Goal: Entertainment & Leisure: Consume media (video, audio)

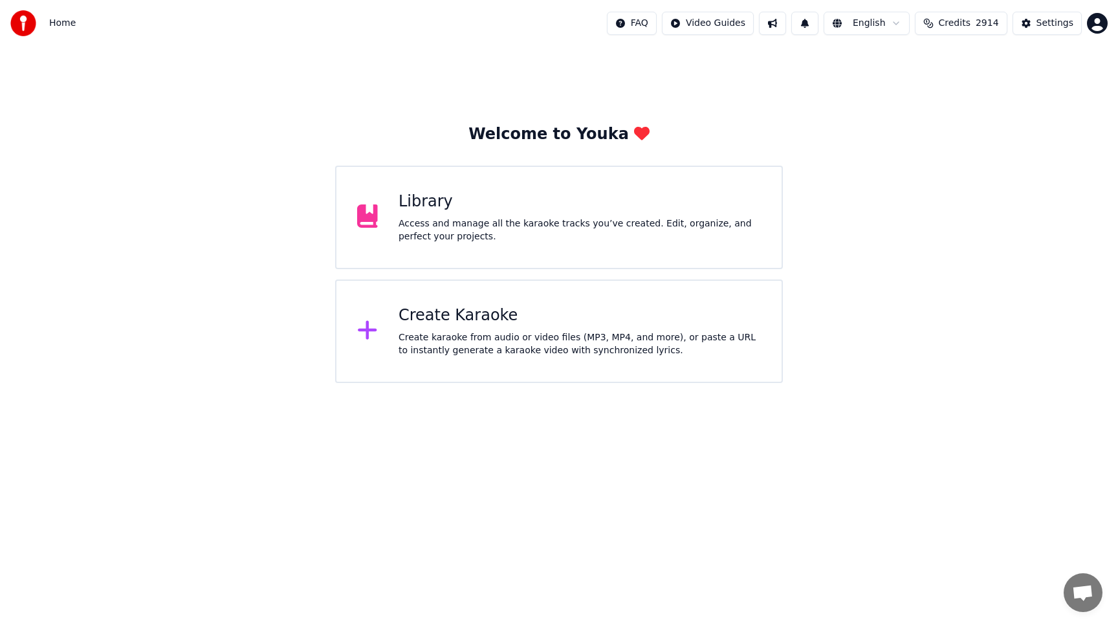
click at [623, 199] on div "Library" at bounding box center [580, 202] width 362 height 21
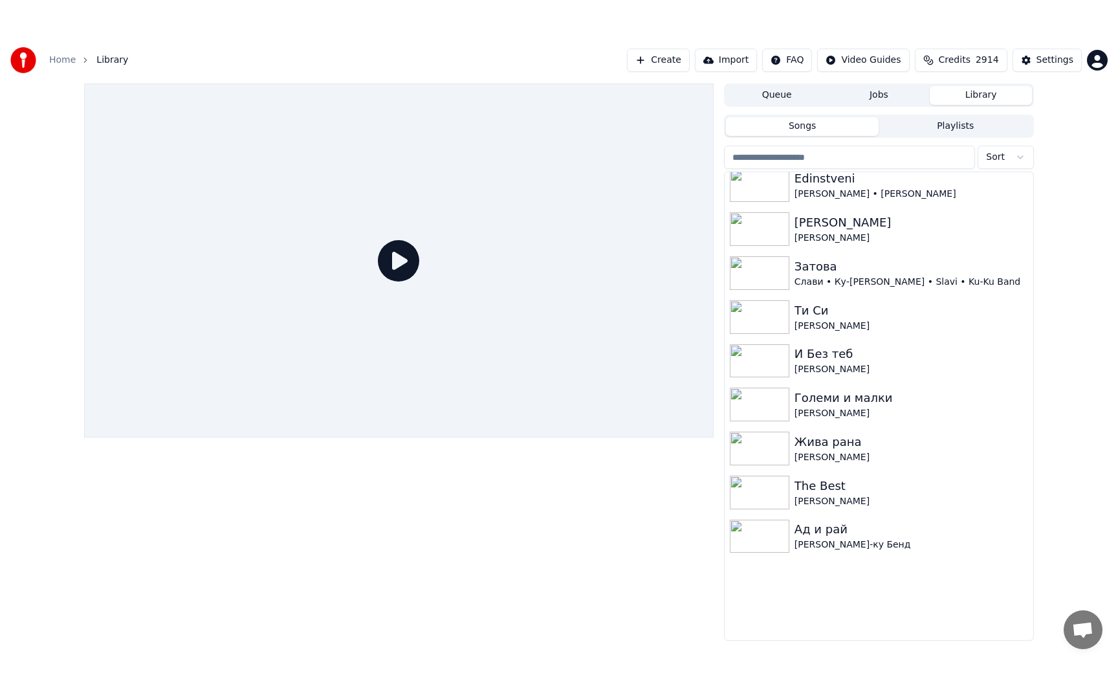
scroll to position [410, 0]
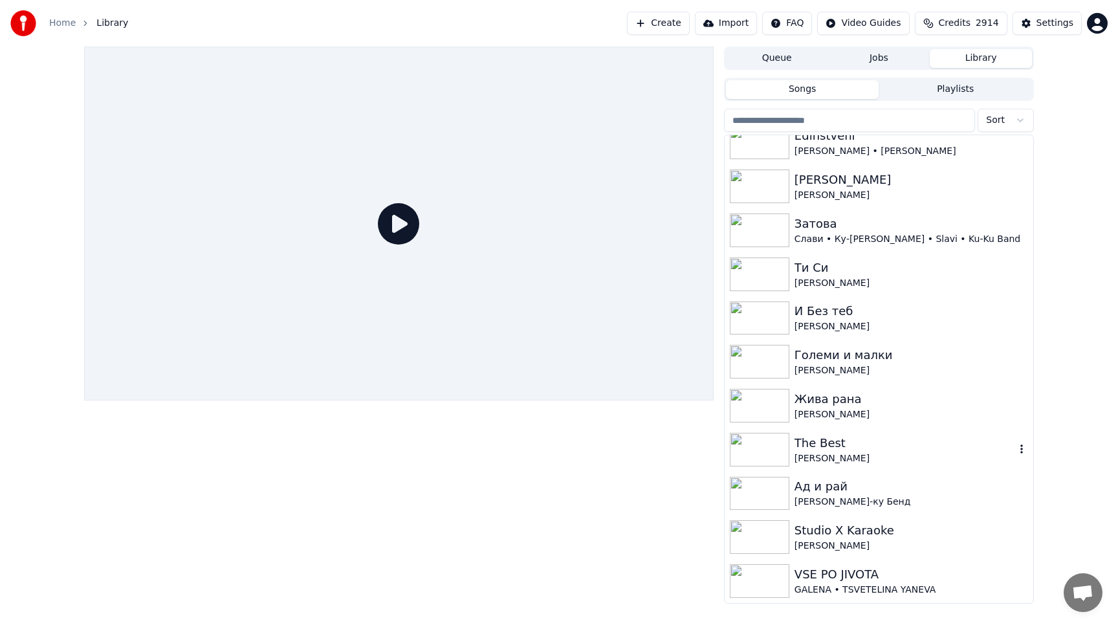
click at [751, 441] on img at bounding box center [760, 450] width 60 height 34
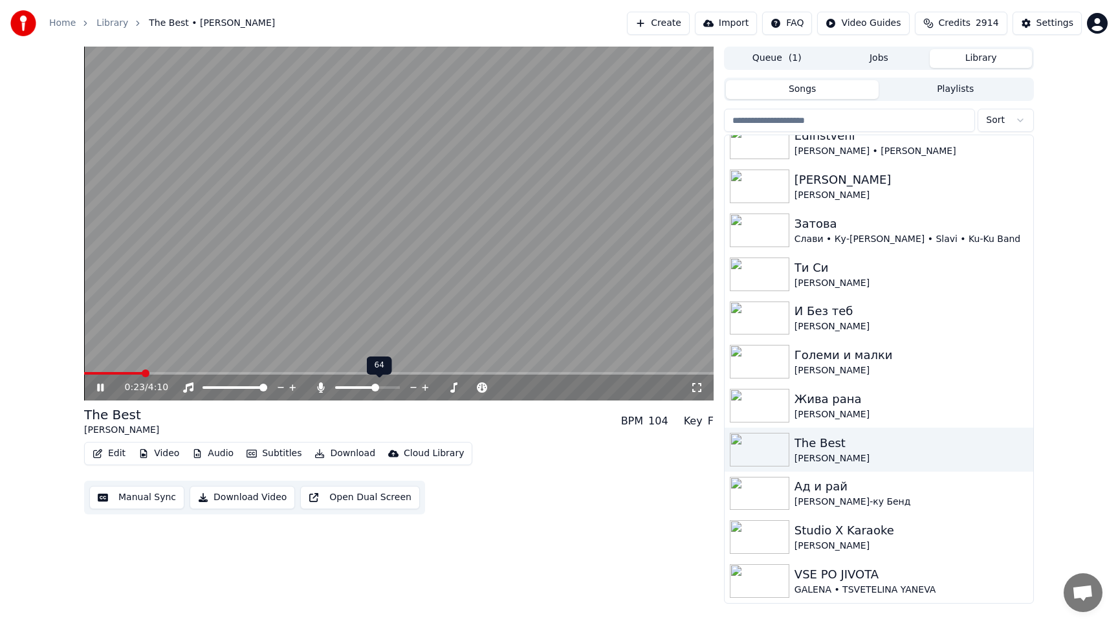
click at [371, 388] on span at bounding box center [375, 388] width 8 height 8
click at [376, 500] on button "Open Dual Screen" at bounding box center [360, 497] width 120 height 23
click at [98, 385] on icon at bounding box center [100, 387] width 8 height 9
click at [767, 233] on img at bounding box center [760, 231] width 60 height 34
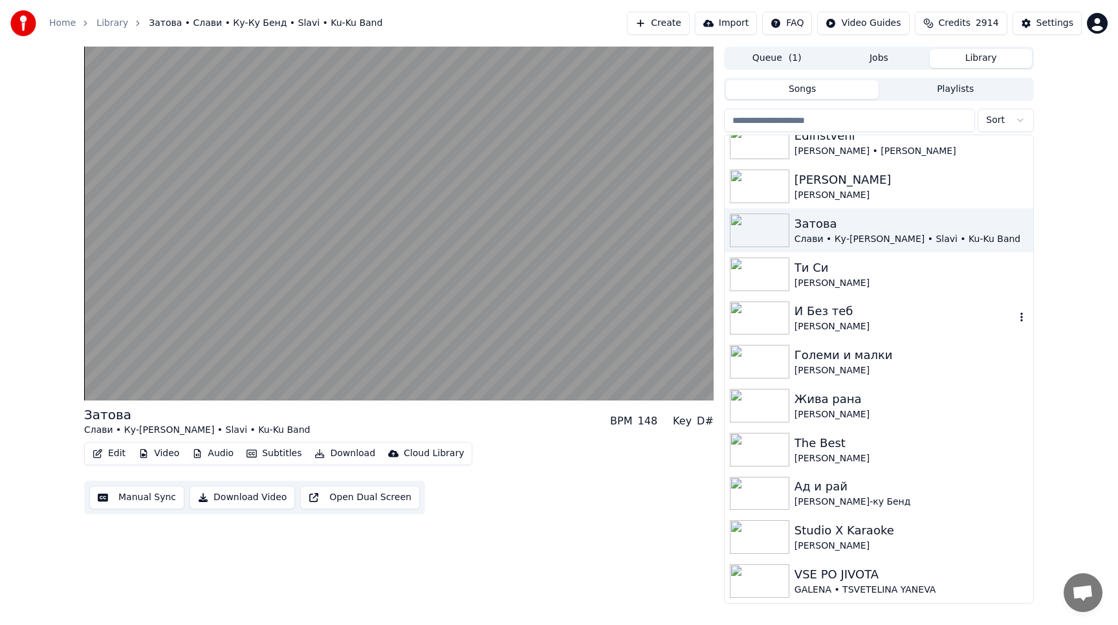
click at [770, 317] on img at bounding box center [760, 319] width 60 height 34
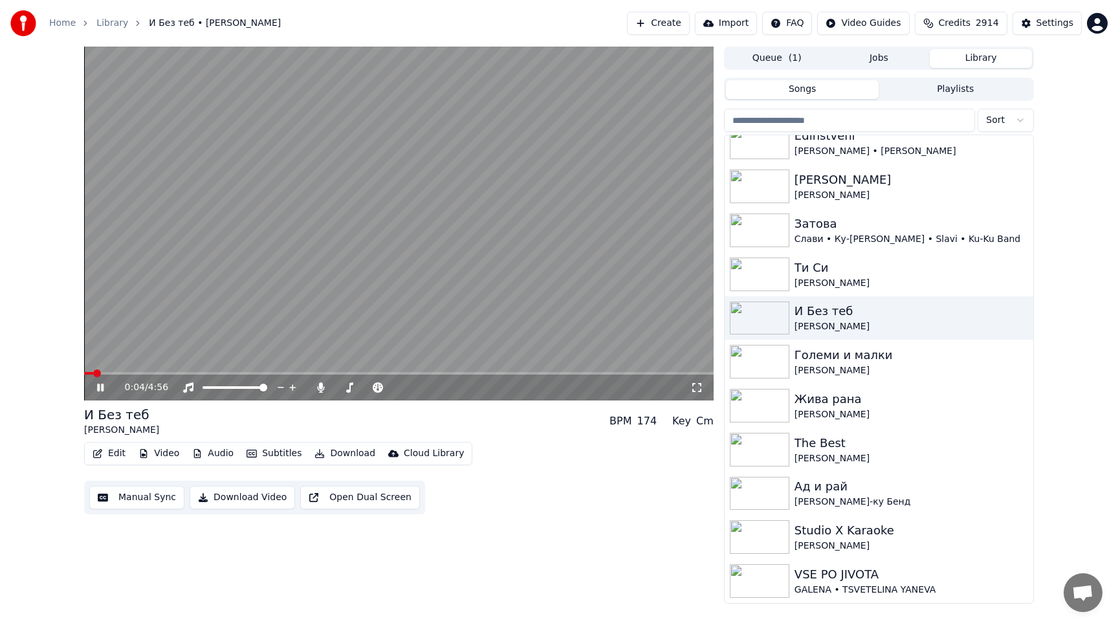
click at [698, 391] on icon at bounding box center [696, 387] width 13 height 10
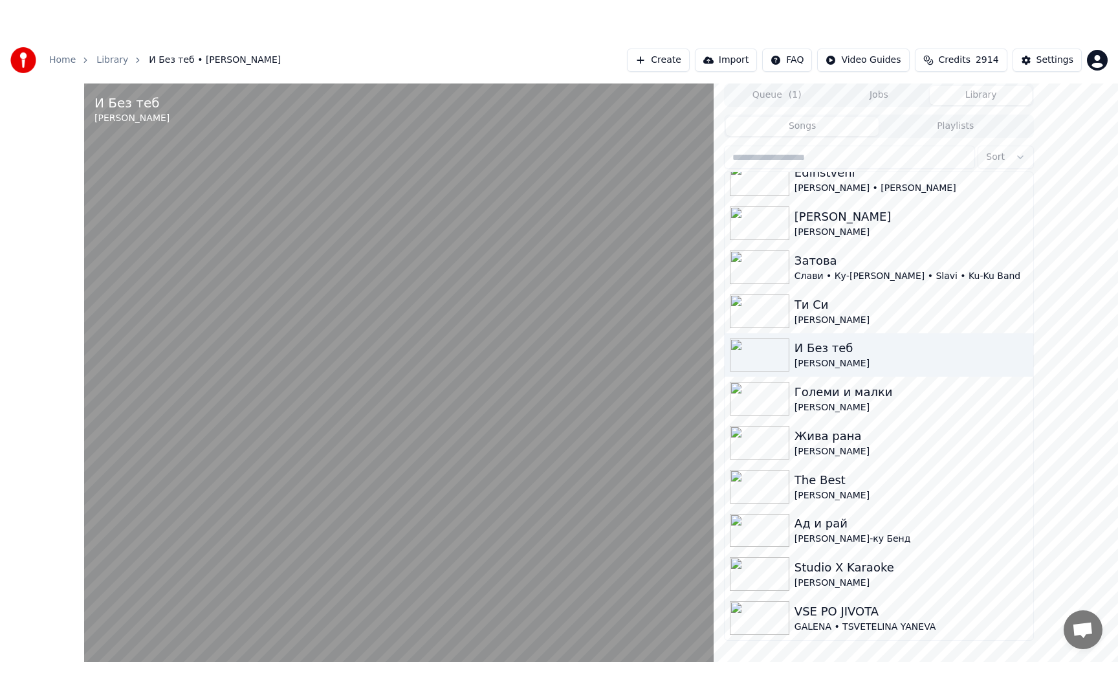
scroll to position [355, 0]
